Goal: Contribute content: Add original content to the website for others to see

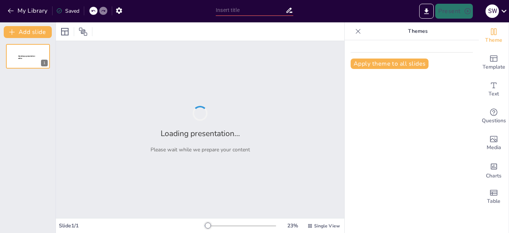
type input "Tratado de Neutralidad del Canal de Panamá"
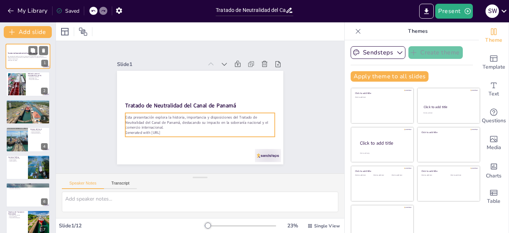
click at [26, 58] on p "Esta presentación explora la historia, importancia y disposiciones del Tratado …" at bounding box center [28, 58] width 40 height 4
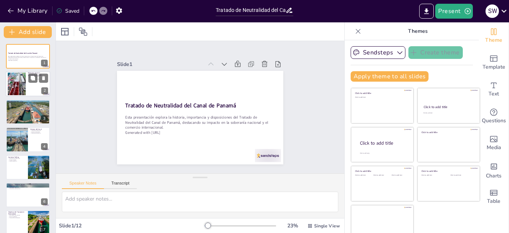
click at [27, 87] on div at bounding box center [28, 84] width 45 height 25
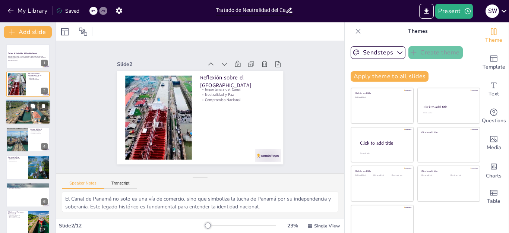
click at [25, 117] on div at bounding box center [28, 111] width 45 height 25
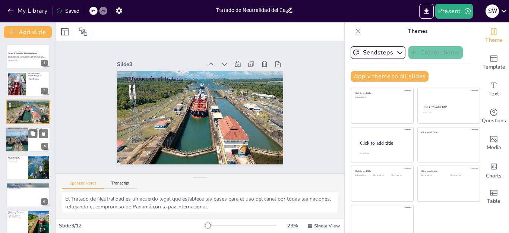
click at [19, 145] on div at bounding box center [16, 139] width 45 height 25
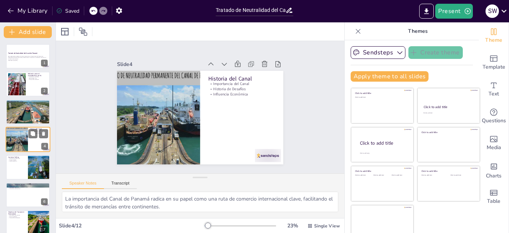
scroll to position [4, 0]
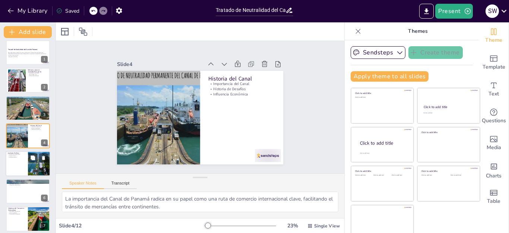
click at [23, 167] on div at bounding box center [28, 163] width 45 height 25
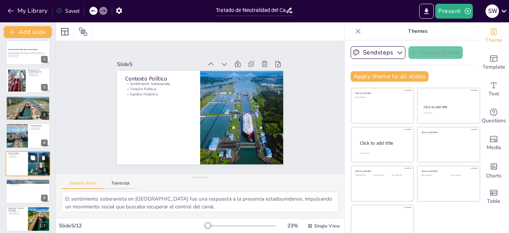
scroll to position [32, 0]
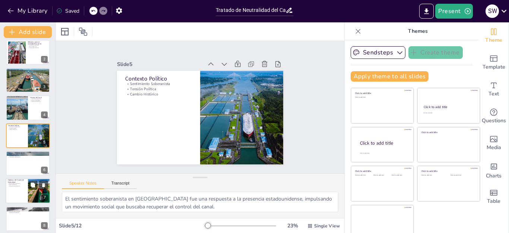
click at [27, 191] on div at bounding box center [28, 191] width 45 height 25
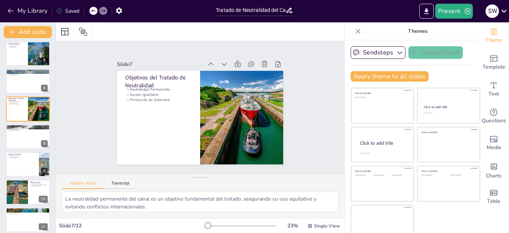
scroll to position [131, 0]
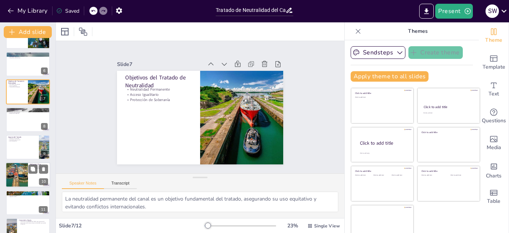
click at [25, 175] on div at bounding box center [17, 174] width 34 height 25
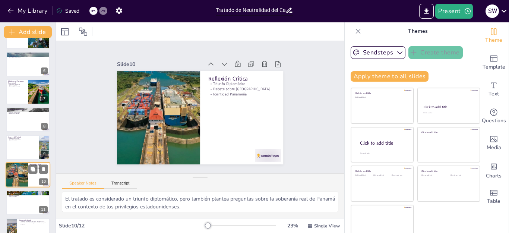
scroll to position [147, 0]
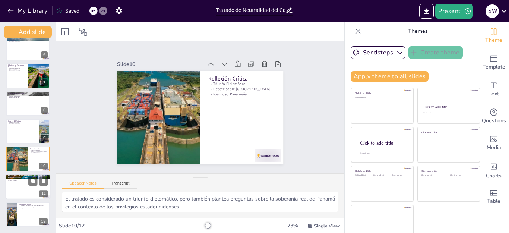
click at [28, 192] on div at bounding box center [28, 186] width 45 height 25
type textarea "La importancia del Tratado de Neutralidad radica en su papel histórico y su imp…"
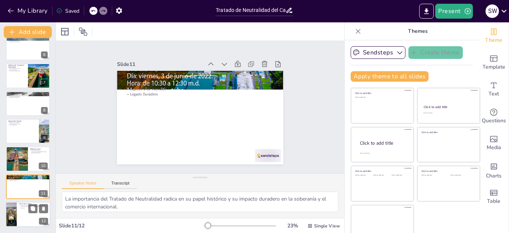
click at [26, 216] on div at bounding box center [28, 214] width 45 height 25
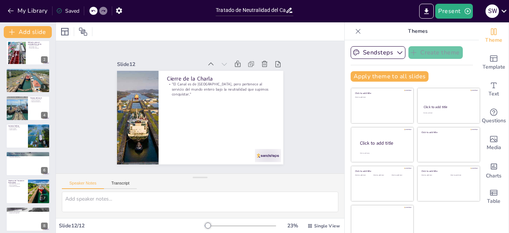
scroll to position [0, 0]
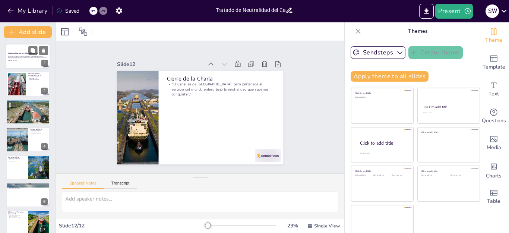
click at [30, 56] on p "Esta presentación explora la historia, importancia y disposiciones del Tratado …" at bounding box center [28, 58] width 40 height 4
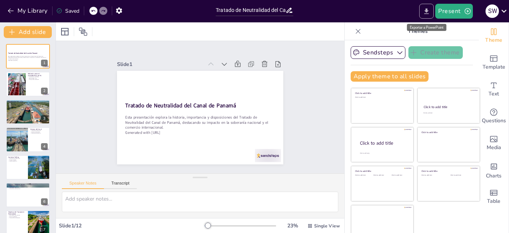
click at [429, 12] on icon "Export to PowerPoint" at bounding box center [427, 11] width 8 height 8
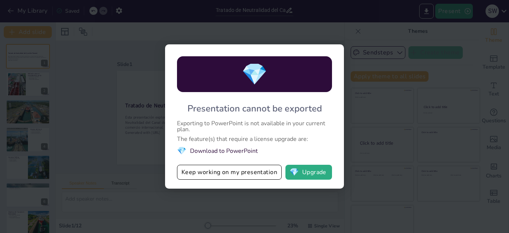
click at [237, 151] on li "💎 Download to PowerPoint" at bounding box center [254, 151] width 155 height 10
click at [246, 152] on li "💎 Download to PowerPoint" at bounding box center [254, 151] width 155 height 10
click at [250, 108] on div "Presentation cannot be exported" at bounding box center [254, 108] width 135 height 12
click at [234, 177] on button "Keep working on my presentation" at bounding box center [229, 172] width 105 height 15
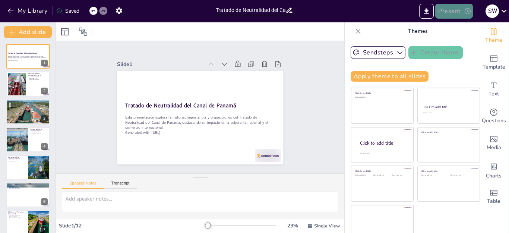
click at [457, 13] on button "Present" at bounding box center [453, 11] width 37 height 15
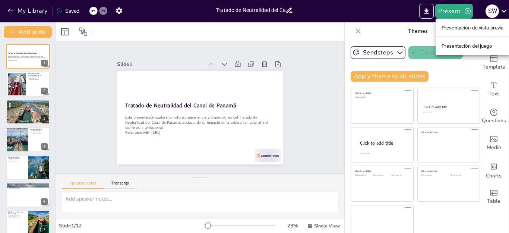
click at [426, 13] on div at bounding box center [254, 116] width 509 height 233
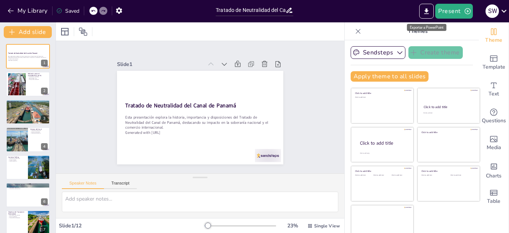
click at [426, 13] on icon "Export to PowerPoint" at bounding box center [427, 11] width 8 height 8
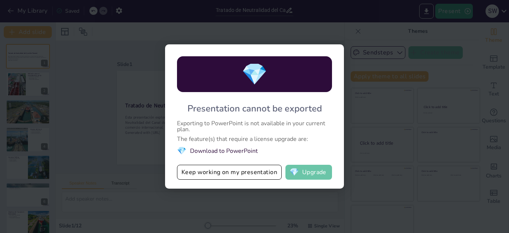
click at [307, 174] on button "💎 Upgrade" at bounding box center [308, 172] width 47 height 15
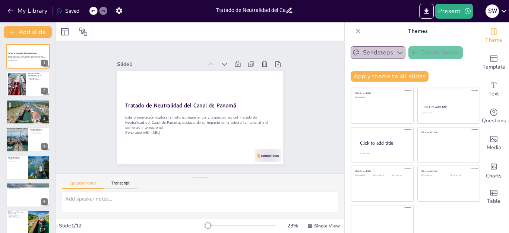
click at [396, 52] on icon "button" at bounding box center [399, 52] width 7 height 7
click at [396, 51] on icon "button" at bounding box center [399, 52] width 7 height 7
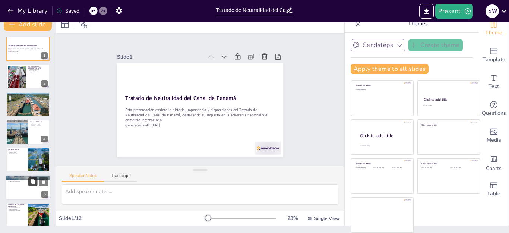
click at [32, 183] on icon at bounding box center [33, 181] width 4 height 4
type textarea "La recuperación del [GEOGRAPHIC_DATA] fue un hito en la historia del país, simb…"
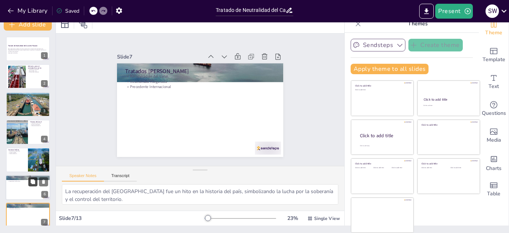
scroll to position [87, 0]
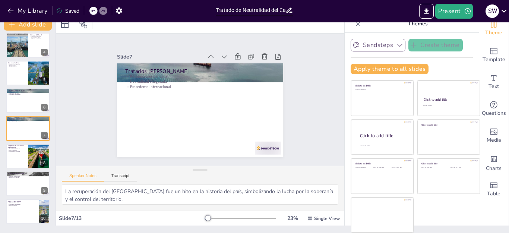
click at [195, 79] on p "Neutralidad Asegurada" at bounding box center [200, 81] width 150 height 5
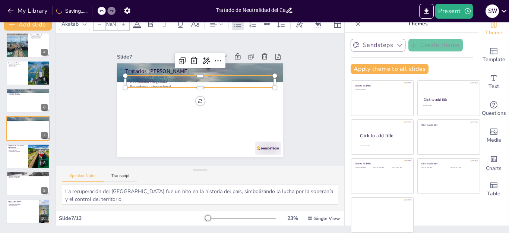
type input "32"
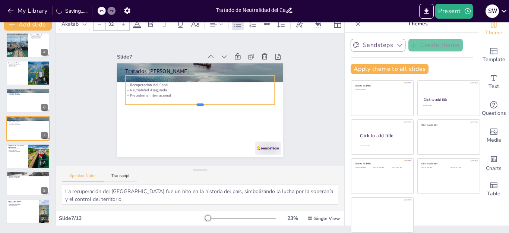
drag, startPoint x: 190, startPoint y: 84, endPoint x: 191, endPoint y: 105, distance: 20.9
click at [191, 105] on div "Tratados [PERSON_NAME] Recuperación del Canal Neutralidad Asegurada Precedente …" at bounding box center [196, 109] width 190 height 153
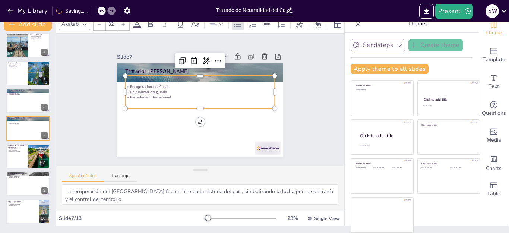
click at [195, 88] on p "Neutralidad Asegurada" at bounding box center [202, 92] width 148 height 36
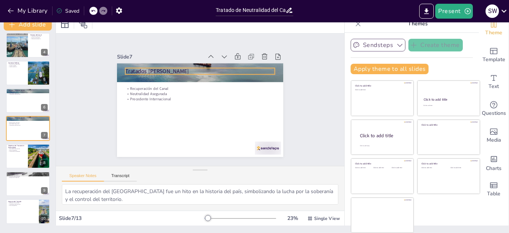
click at [238, 68] on p "Tratados [PERSON_NAME]" at bounding box center [200, 71] width 150 height 8
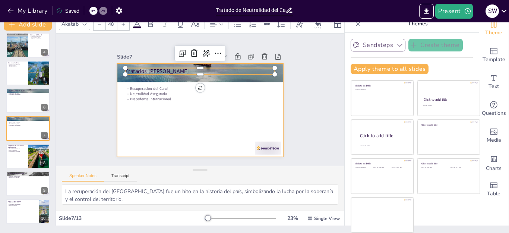
click at [205, 123] on div at bounding box center [200, 110] width 166 height 94
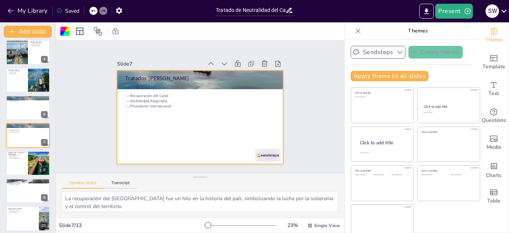
scroll to position [0, 0]
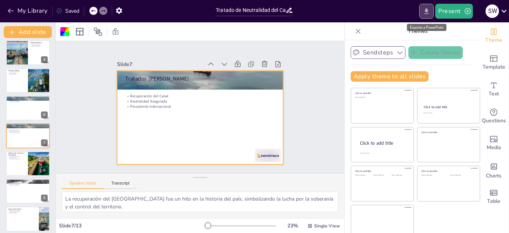
click at [426, 18] on button "Export to PowerPoint" at bounding box center [426, 11] width 15 height 15
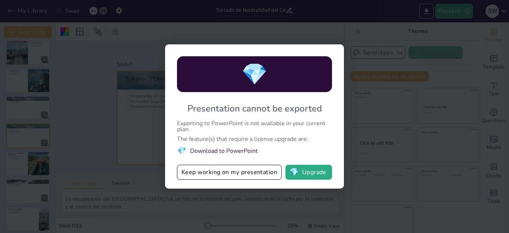
click at [230, 150] on li "💎 Download to PowerPoint" at bounding box center [254, 151] width 155 height 10
click at [242, 171] on button "Keep working on my presentation" at bounding box center [229, 172] width 105 height 15
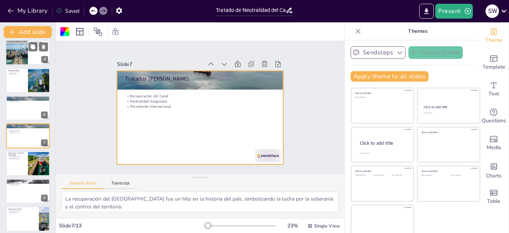
click at [19, 57] on div at bounding box center [16, 52] width 45 height 25
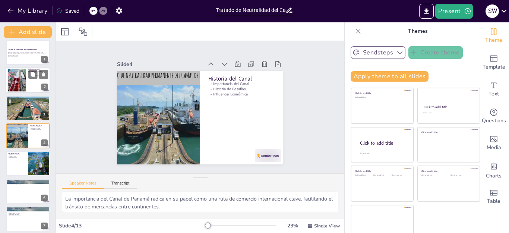
click at [18, 85] on div at bounding box center [17, 80] width 34 height 23
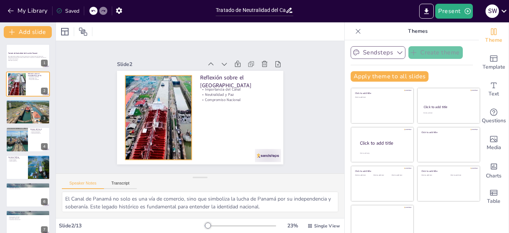
click at [152, 106] on div at bounding box center [158, 118] width 126 height 84
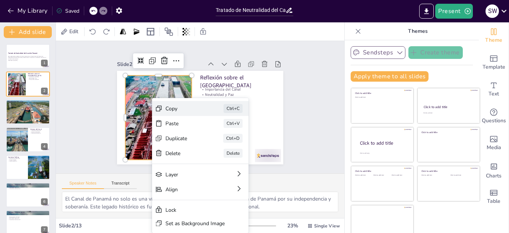
click at [221, 146] on div "Copy" at bounding box center [239, 149] width 37 height 7
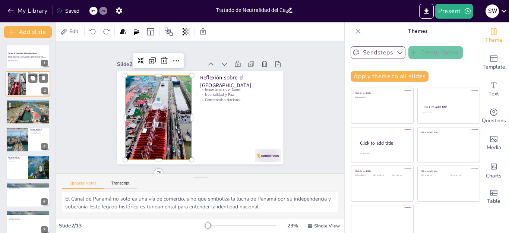
click at [16, 86] on div at bounding box center [17, 84] width 34 height 23
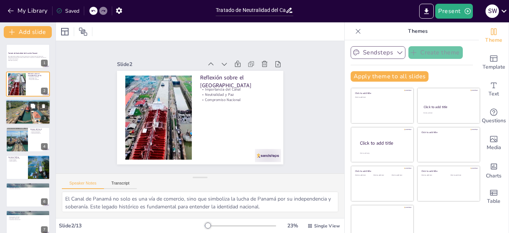
click at [30, 119] on div at bounding box center [28, 111] width 45 height 25
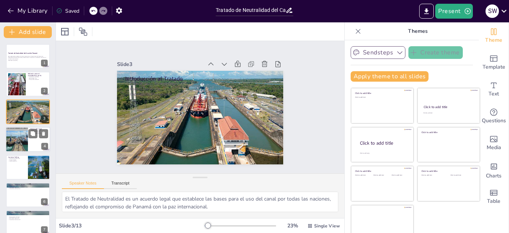
click at [16, 140] on div at bounding box center [16, 139] width 45 height 25
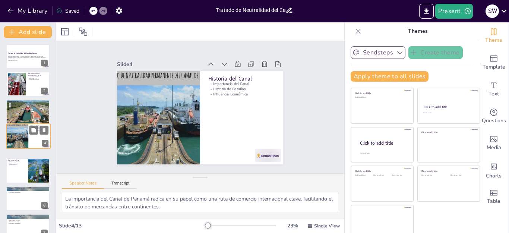
scroll to position [4, 0]
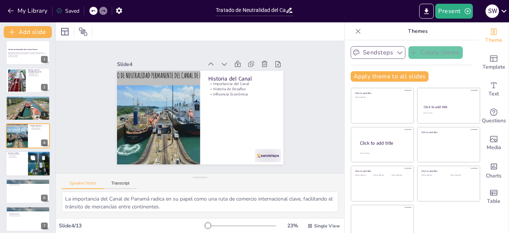
click at [38, 167] on div at bounding box center [39, 163] width 43 height 25
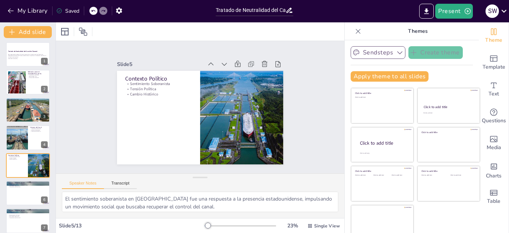
scroll to position [0, 0]
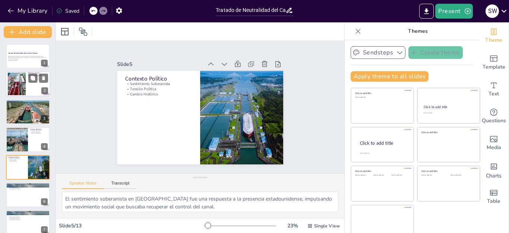
click at [18, 89] on div at bounding box center [17, 84] width 34 height 23
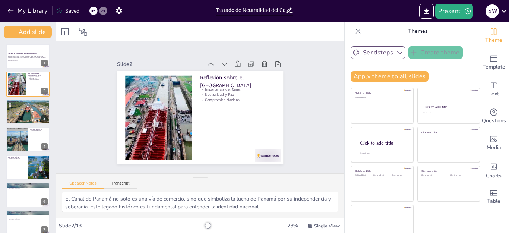
scroll to position [28, 0]
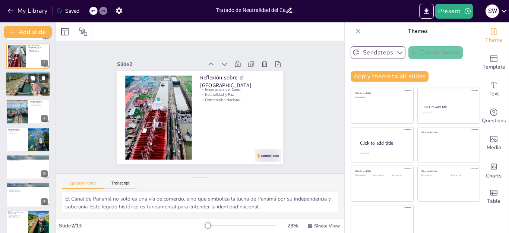
click at [30, 88] on div at bounding box center [28, 83] width 45 height 25
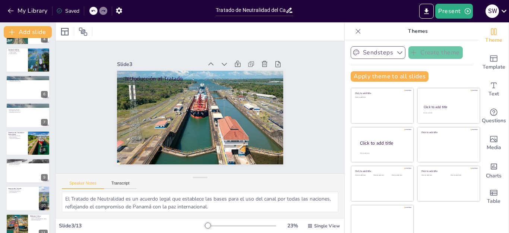
scroll to position [113, 0]
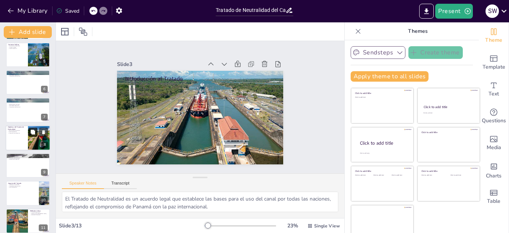
click at [30, 131] on button at bounding box center [32, 131] width 9 height 9
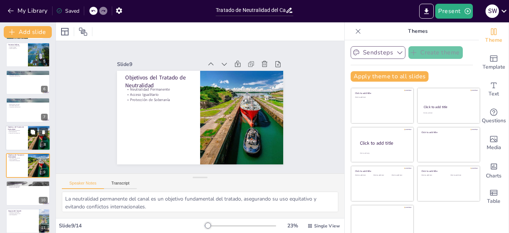
scroll to position [142, 0]
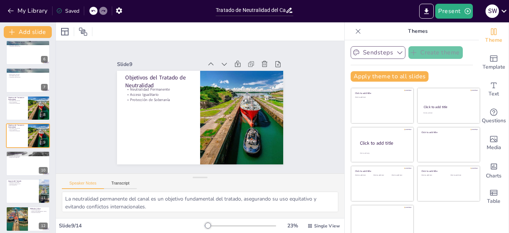
drag, startPoint x: 54, startPoint y: 158, endPoint x: 54, endPoint y: 184, distance: 25.7
click at [54, 184] on div "Add slide Tratado de Neutralidad del Canal de Panamá Esta presentación explora …" at bounding box center [28, 127] width 56 height 211
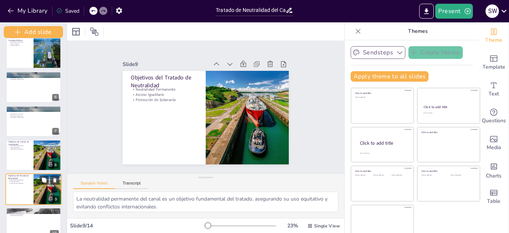
click at [51, 205] on div "Objetivos del Tratado de Neutralidad Neutralidad Permanente Acceso Igualitario …" at bounding box center [34, 189] width 56 height 32
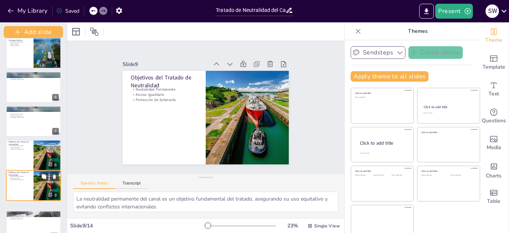
scroll to position [201, 0]
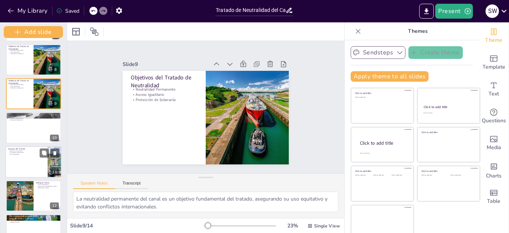
click at [48, 162] on div at bounding box center [54, 162] width 56 height 32
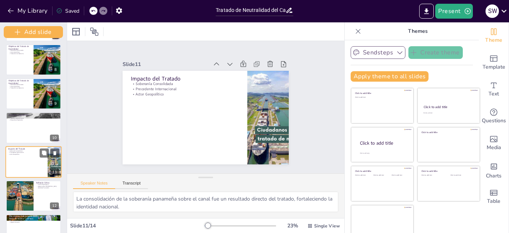
scroll to position [264, 0]
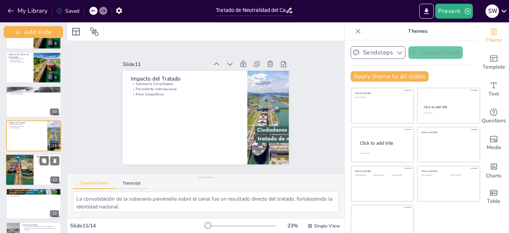
click at [20, 173] on div at bounding box center [20, 170] width 42 height 32
type textarea "El tratado es considerado un triunfo diplomático, pero también plantea pregunta…"
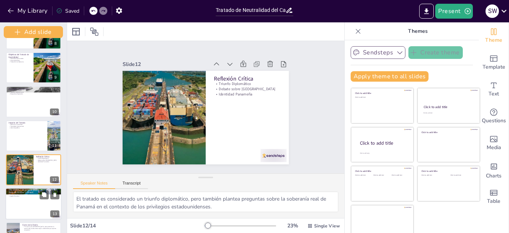
scroll to position [290, 0]
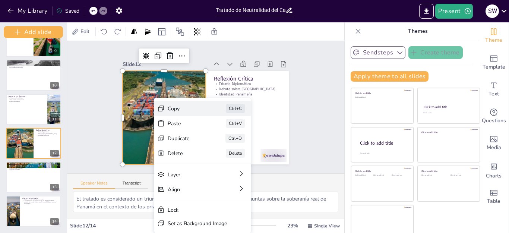
click at [235, 146] on div "Copy" at bounding box center [253, 149] width 37 height 7
